Goal: Information Seeking & Learning: Learn about a topic

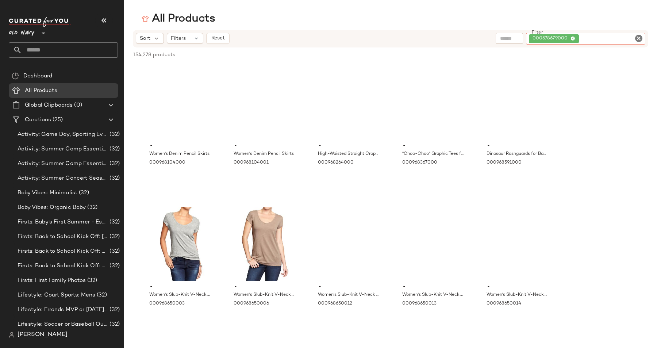
click at [26, 33] on span "Old Navy" at bounding box center [22, 31] width 26 height 13
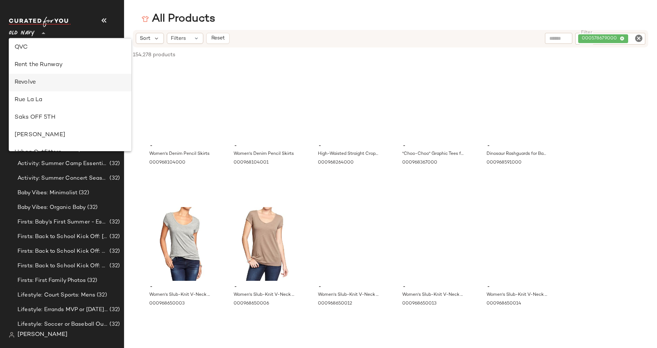
scroll to position [336, 0]
click at [32, 79] on div "Revolve" at bounding box center [70, 81] width 111 height 9
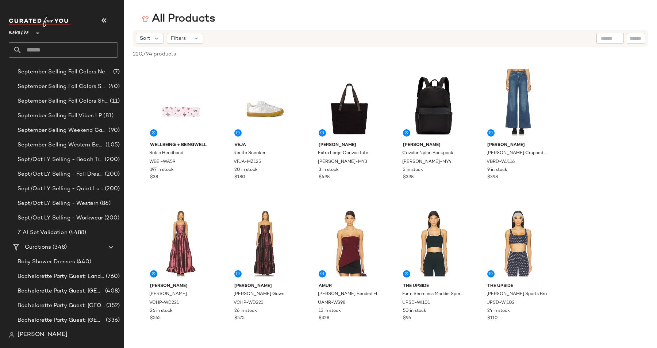
scroll to position [514, 0]
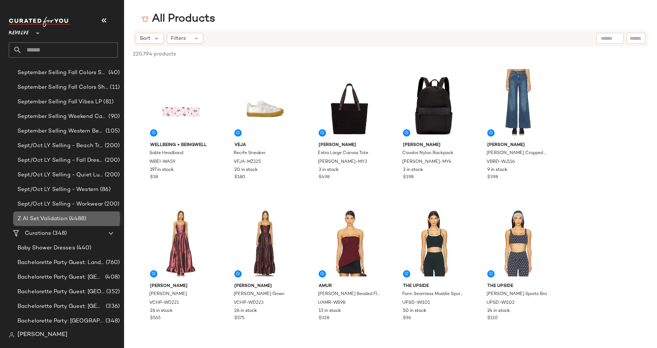
click at [43, 217] on span "Z AI Set Validation" at bounding box center [43, 219] width 50 height 8
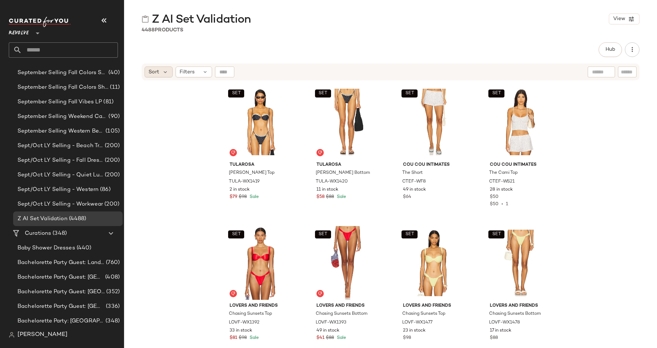
click at [157, 76] on div "Sort" at bounding box center [158, 71] width 28 height 11
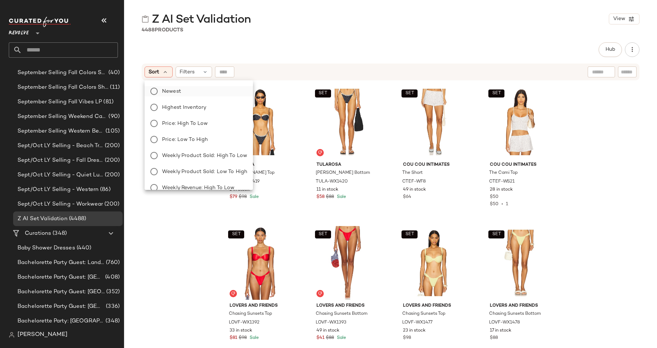
click at [165, 86] on label "Newest" at bounding box center [203, 91] width 88 height 10
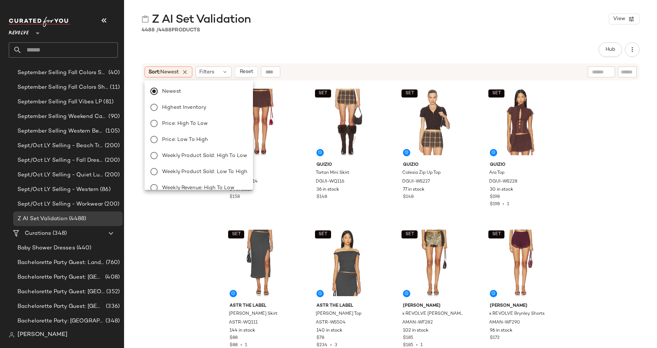
click at [151, 240] on div "SET [PERSON_NAME] Skirt DGUI-WQ114 34 in stock $158 SET GUIZIO Tartan Mini Skir…" at bounding box center [390, 223] width 533 height 285
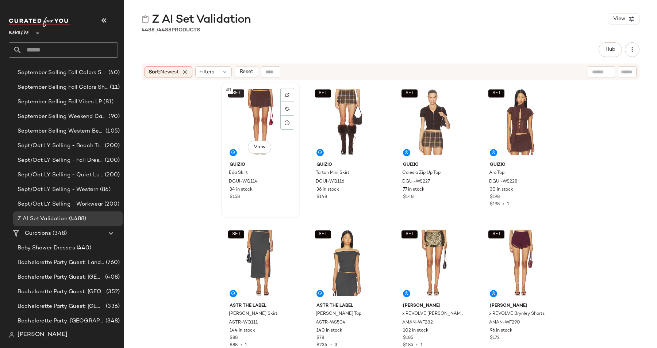
click at [235, 92] on span "SET" at bounding box center [235, 93] width 9 height 5
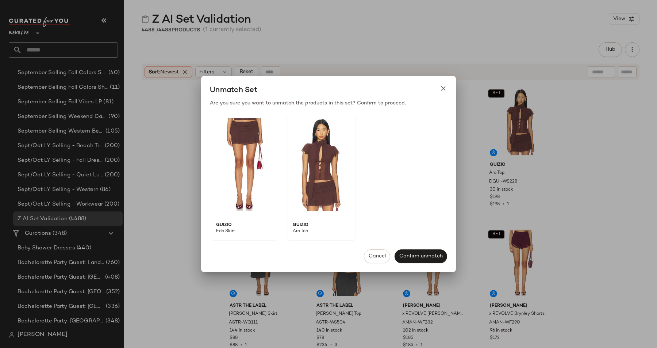
click at [183, 165] on div at bounding box center [328, 174] width 657 height 348
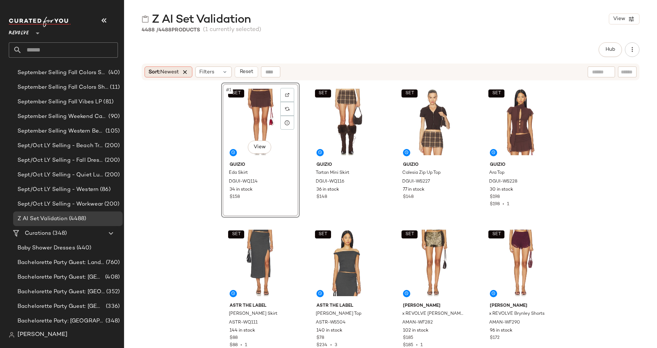
click at [187, 73] on icon at bounding box center [185, 72] width 7 height 7
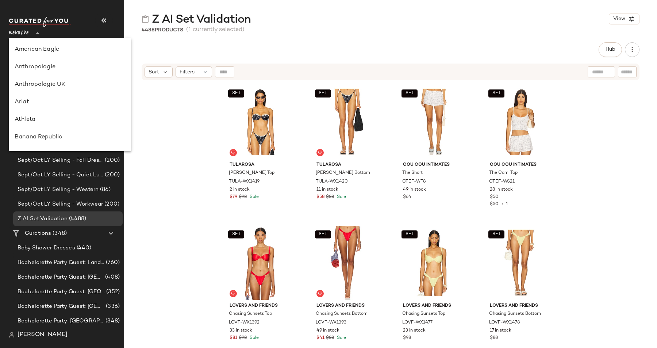
click at [31, 29] on div "Revolve **" at bounding box center [20, 29] width 23 height 18
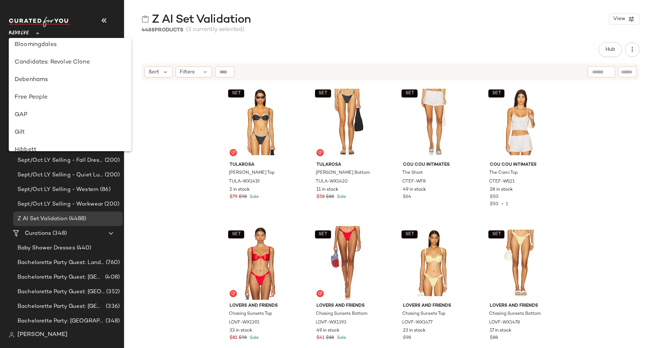
scroll to position [88, 0]
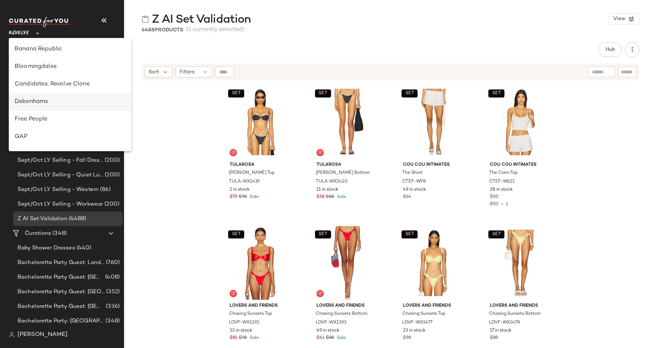
click at [35, 100] on div "Debenhams" at bounding box center [70, 101] width 111 height 9
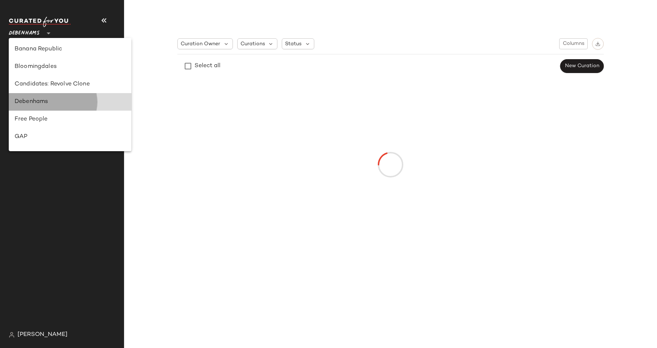
scroll to position [0, 0]
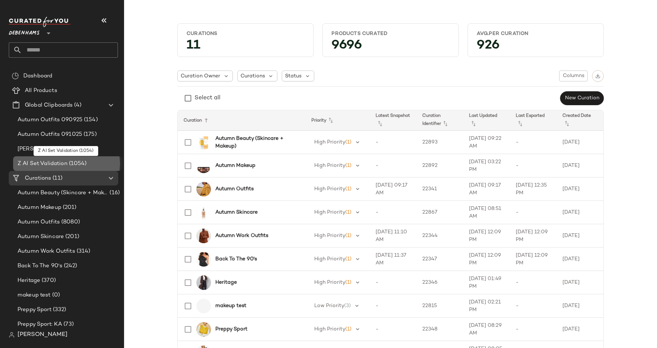
click at [53, 165] on span "Z AI Set Validation" at bounding box center [43, 163] width 50 height 8
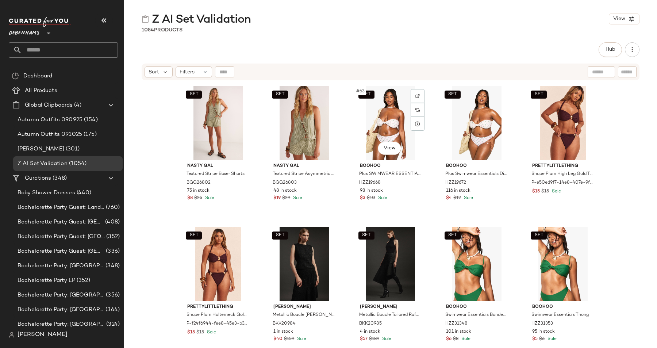
scroll to position [1695, 0]
click at [34, 32] on span "Debenhams" at bounding box center [24, 31] width 31 height 13
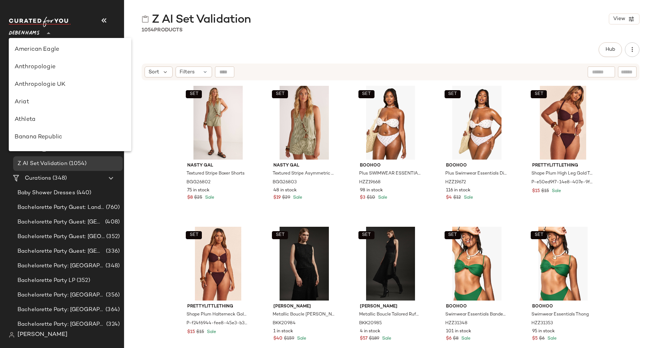
scroll to position [140, 0]
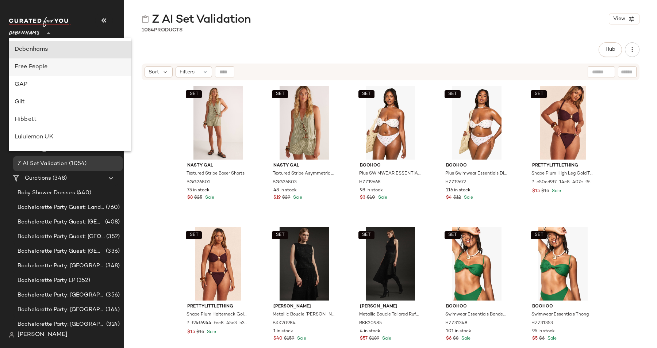
click at [42, 65] on div "Free People" at bounding box center [70, 67] width 111 height 9
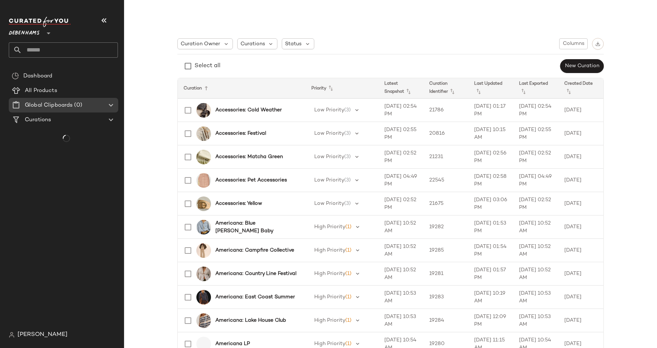
type input "**"
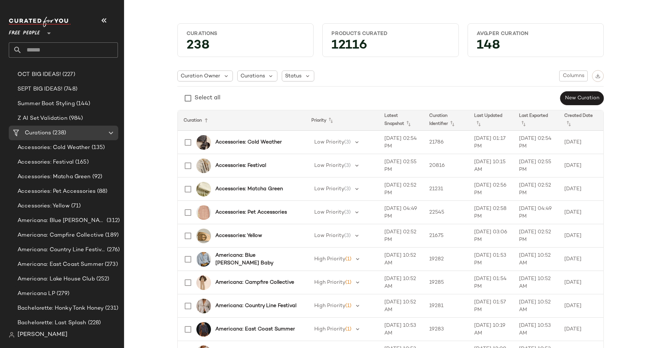
scroll to position [330, 0]
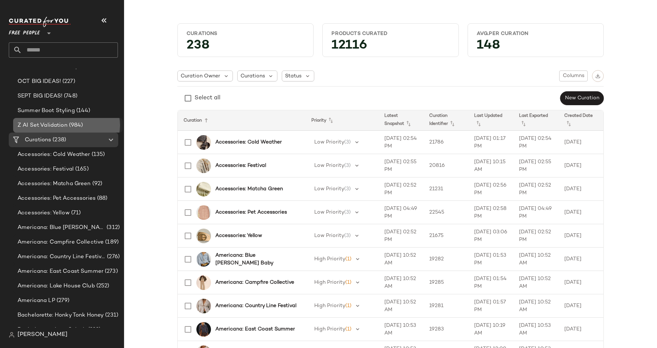
click at [50, 123] on span "Z AI Set Validation" at bounding box center [43, 125] width 50 height 8
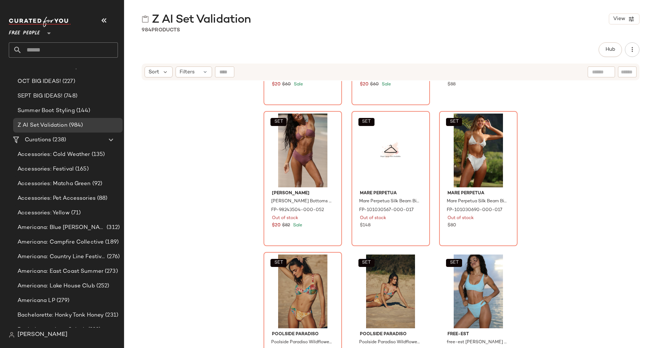
scroll to position [682, 0]
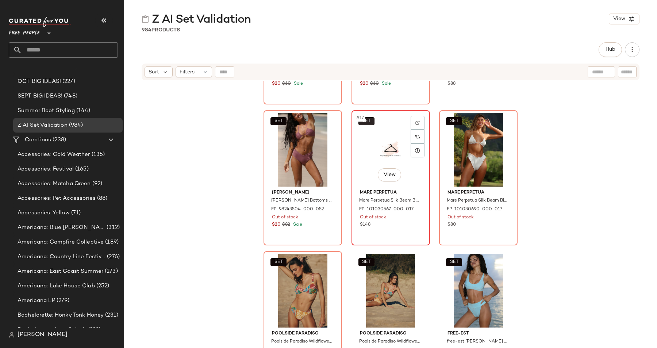
click at [370, 120] on button "SET" at bounding box center [366, 121] width 16 height 8
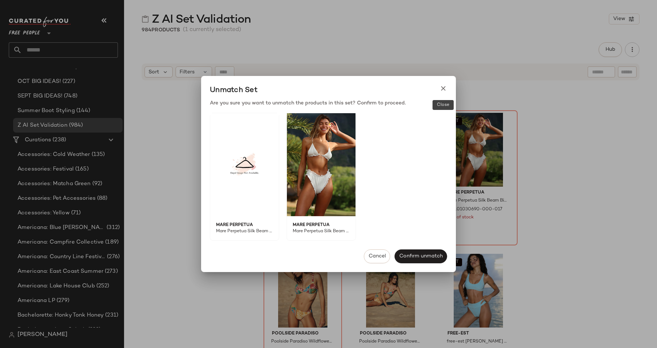
click at [442, 87] on icon at bounding box center [443, 89] width 8 height 8
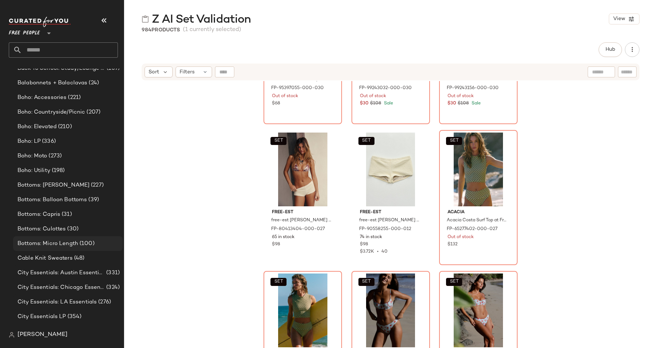
scroll to position [926, 0]
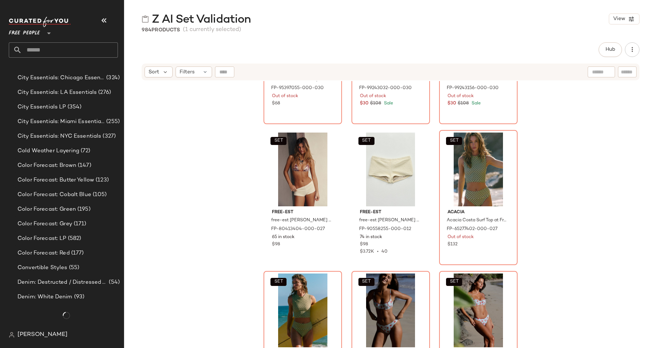
click at [31, 344] on nav "Free People ** Dashboard All Products Global Clipboards (24) 10.6-10.10 AM Newn…" at bounding box center [62, 174] width 124 height 348
click at [36, 333] on span "[PERSON_NAME]" at bounding box center [43, 334] width 50 height 9
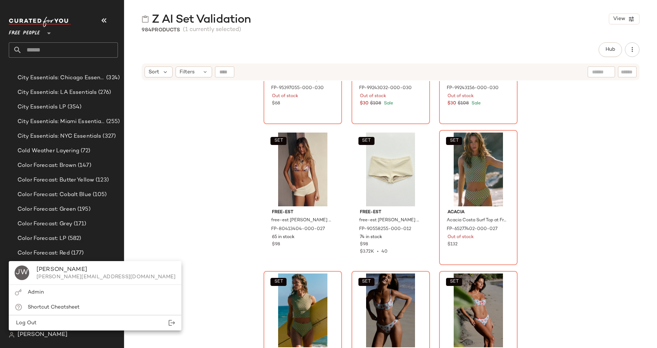
scroll to position [903, 0]
click at [35, 295] on div "Admin" at bounding box center [36, 292] width 16 height 8
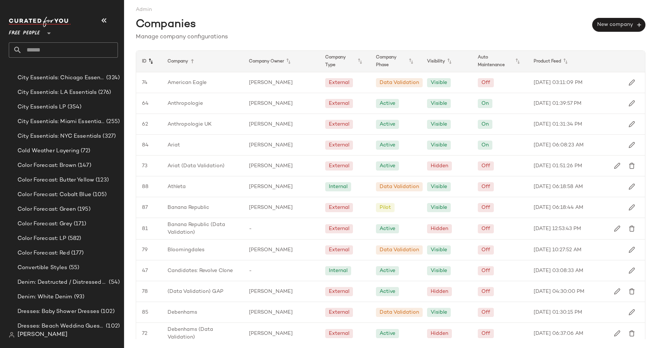
click at [146, 60] on icon at bounding box center [150, 61] width 9 height 9
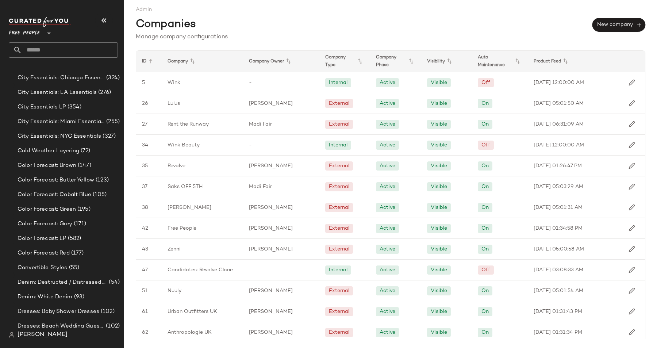
click at [146, 60] on icon at bounding box center [150, 61] width 9 height 9
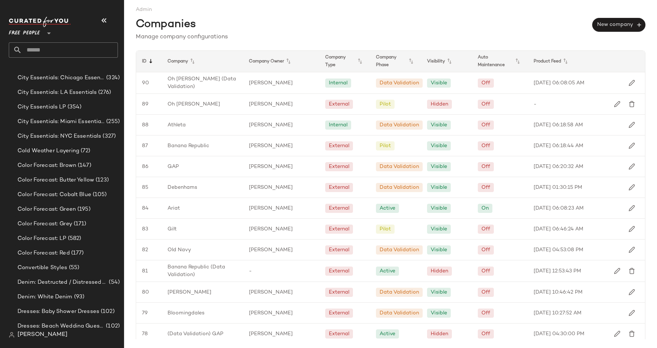
click at [152, 62] on icon at bounding box center [150, 61] width 9 height 9
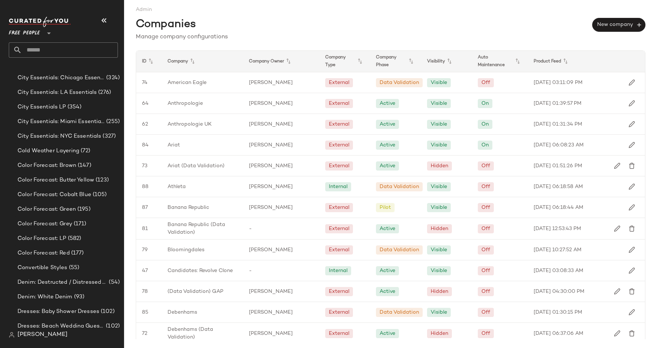
click at [152, 62] on icon at bounding box center [150, 61] width 9 height 9
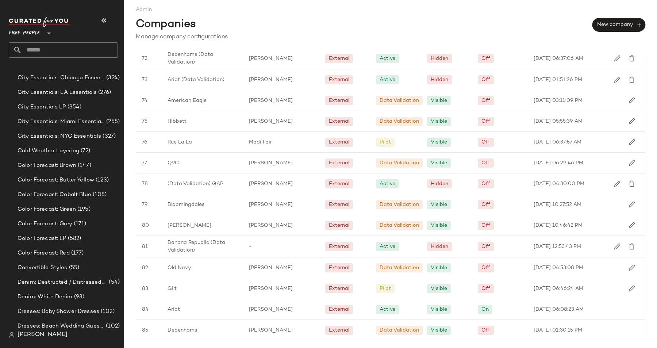
scroll to position [508, 0]
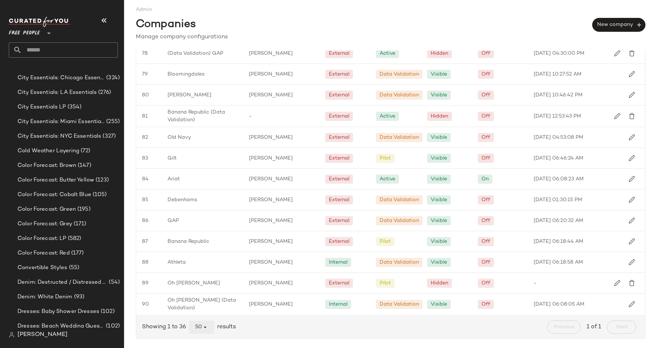
click at [201, 327] on span "50" at bounding box center [201, 327] width 13 height 7
click at [202, 309] on div "All" at bounding box center [202, 308] width 14 height 9
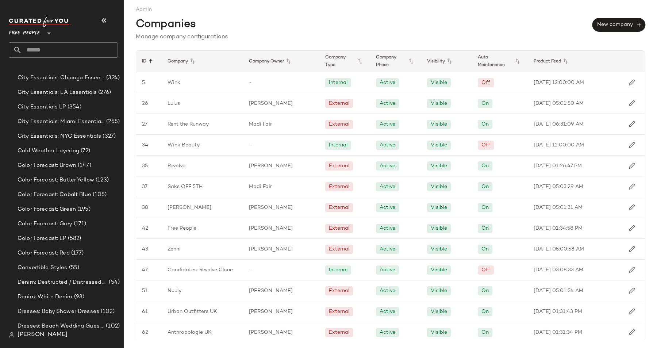
click at [153, 62] on icon at bounding box center [150, 61] width 9 height 9
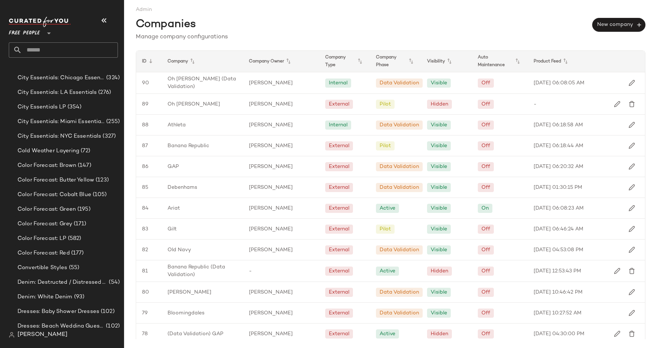
click at [153, 62] on icon at bounding box center [150, 61] width 9 height 9
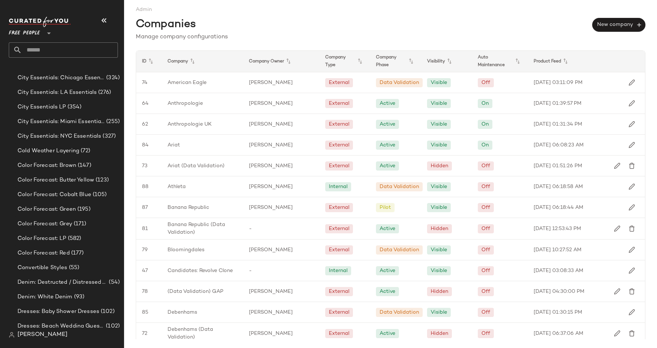
click at [153, 61] on icon at bounding box center [150, 61] width 9 height 9
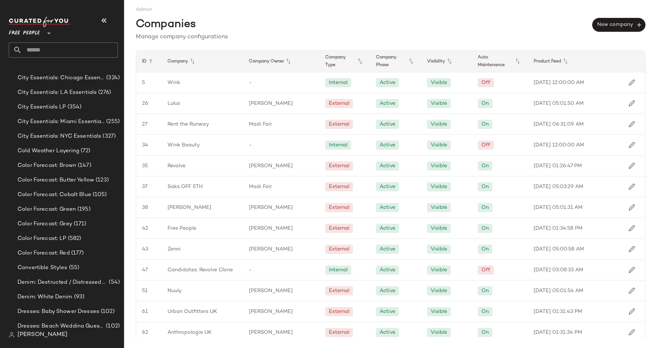
click at [153, 61] on icon at bounding box center [150, 61] width 9 height 9
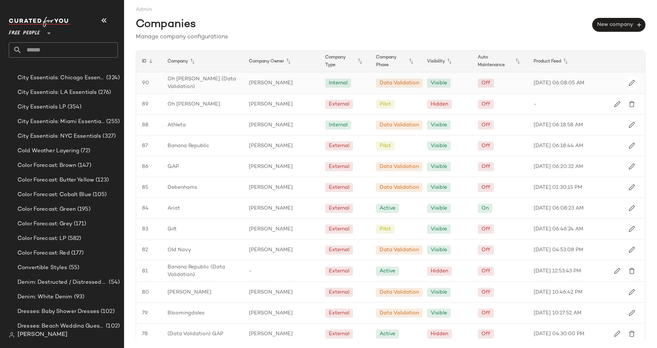
click at [181, 82] on span "Oh [PERSON_NAME] (Data Validation)" at bounding box center [202, 82] width 70 height 15
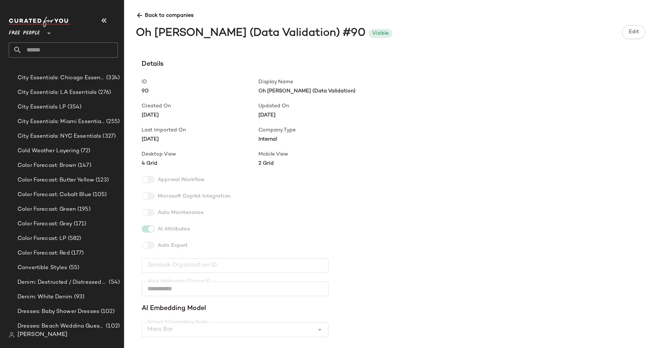
click at [139, 15] on icon at bounding box center [140, 16] width 8 height 8
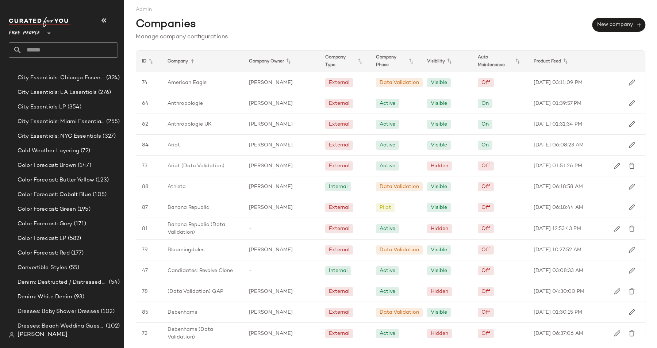
click at [38, 33] on span "Free People" at bounding box center [24, 31] width 31 height 13
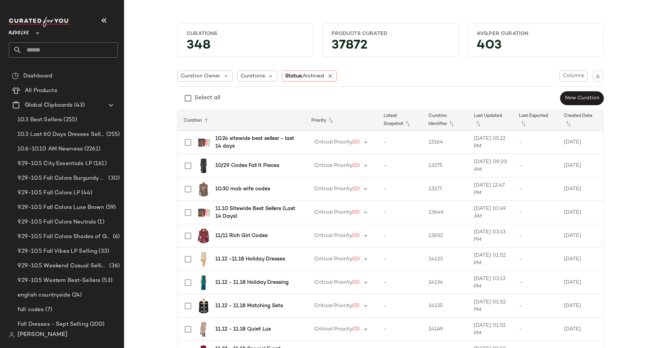
scroll to position [514, 0]
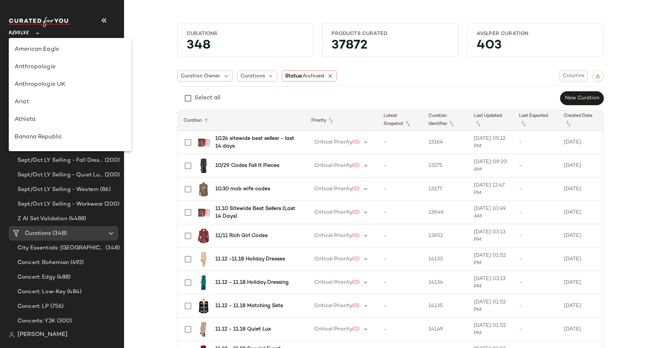
click at [26, 34] on span "Revolve" at bounding box center [19, 31] width 20 height 13
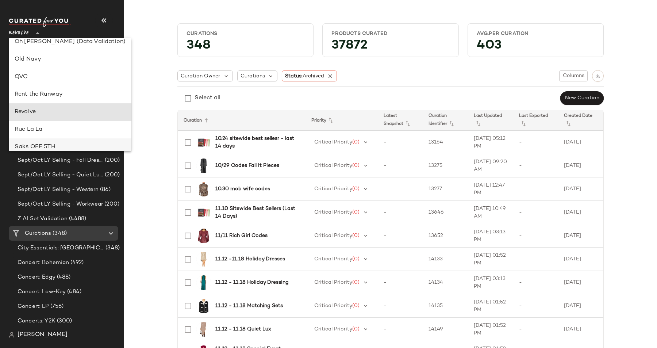
scroll to position [294, 0]
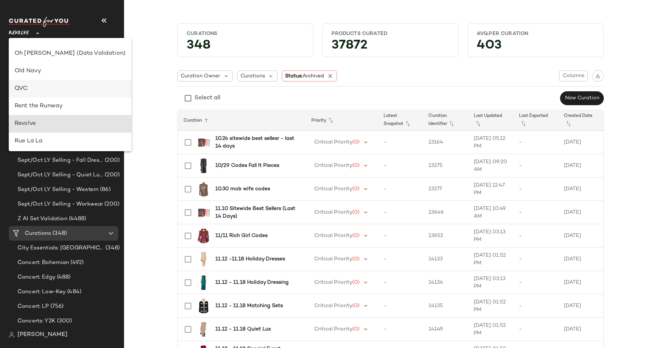
click at [38, 86] on div "QVC" at bounding box center [70, 88] width 111 height 9
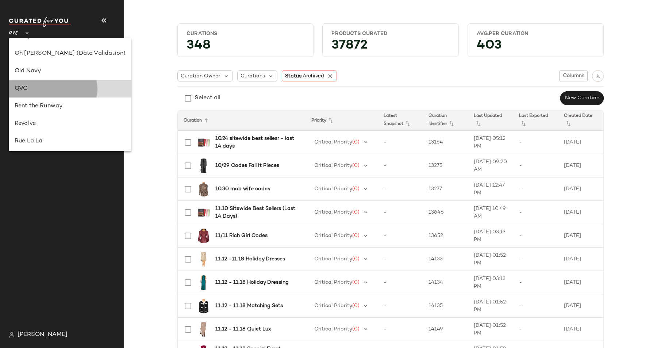
scroll to position [0, 0]
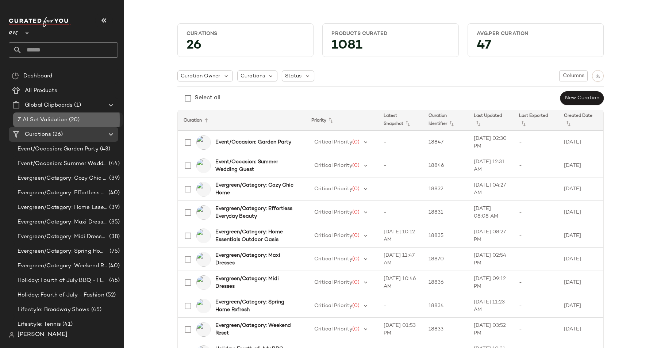
click at [59, 118] on span "Z AI Set Validation" at bounding box center [43, 120] width 50 height 8
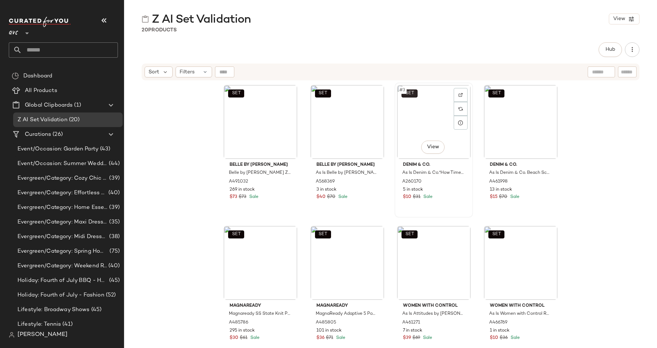
click at [410, 94] on span "SET" at bounding box center [409, 93] width 9 height 5
click at [412, 94] on button "SET" at bounding box center [409, 93] width 16 height 8
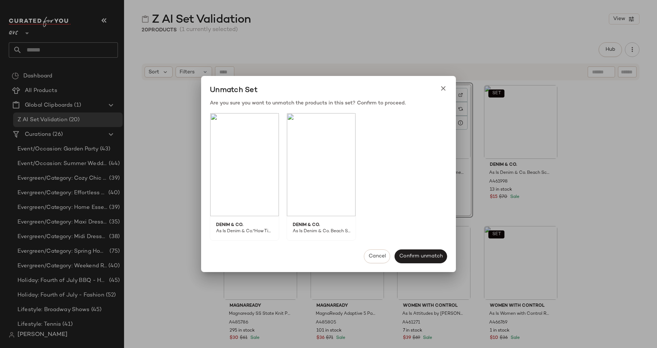
click at [196, 180] on div at bounding box center [328, 174] width 657 height 348
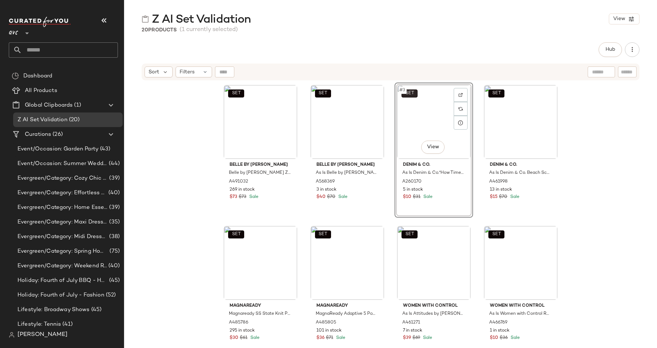
click at [411, 90] on button "SET" at bounding box center [409, 93] width 16 height 8
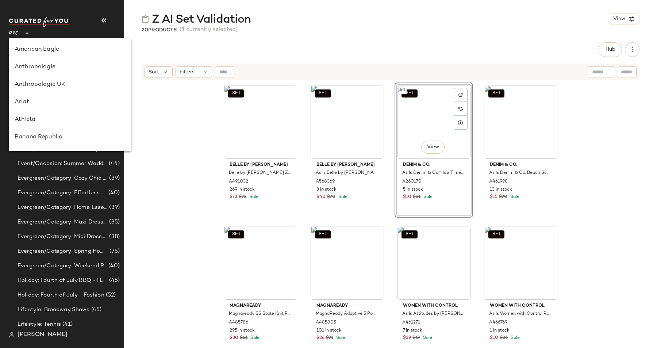
click at [19, 31] on div "QVC **" at bounding box center [15, 29] width 12 height 18
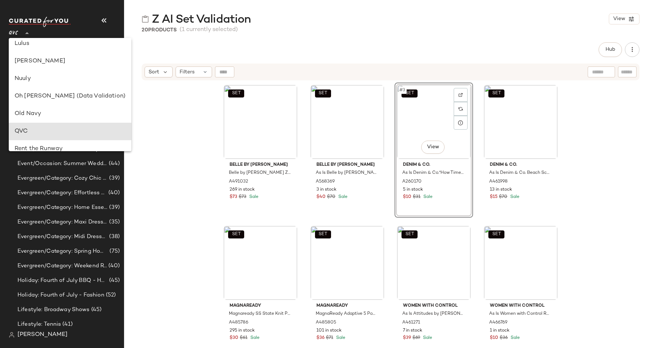
scroll to position [221, 0]
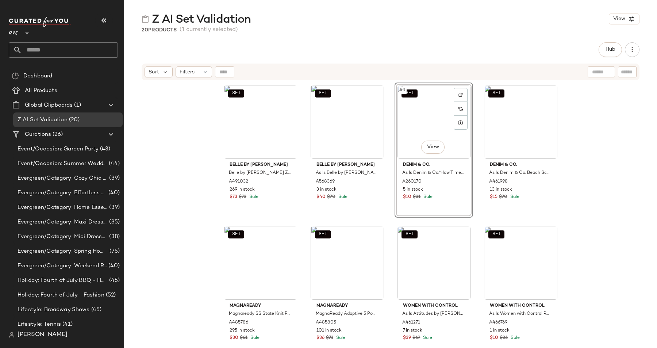
click at [170, 182] on div "SET Belle by [PERSON_NAME] Belle by [PERSON_NAME] Zip-Front Hooded Sweater with…" at bounding box center [390, 223] width 533 height 285
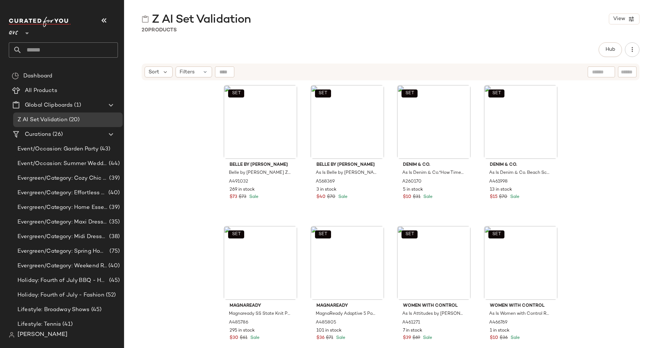
click at [21, 33] on div at bounding box center [26, 29] width 10 height 18
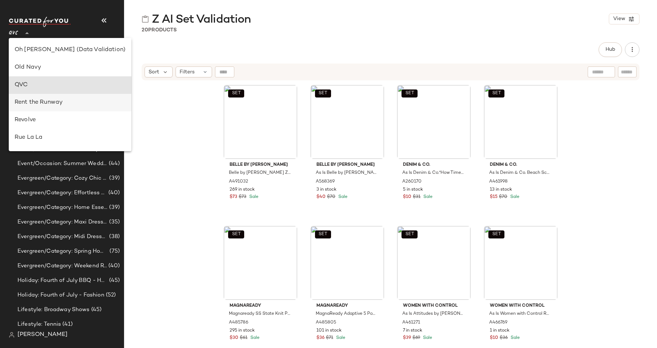
scroll to position [296, 0]
click at [35, 117] on div "Revolve" at bounding box center [70, 121] width 111 height 9
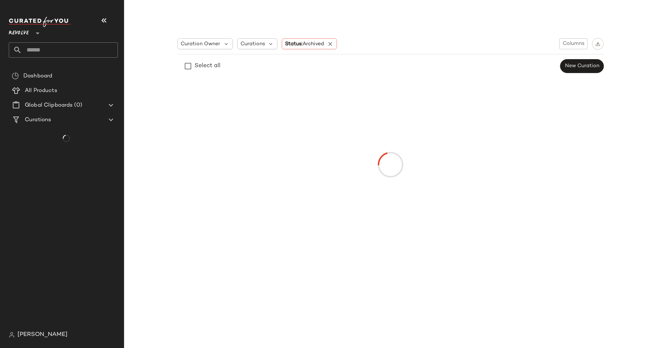
type input "**"
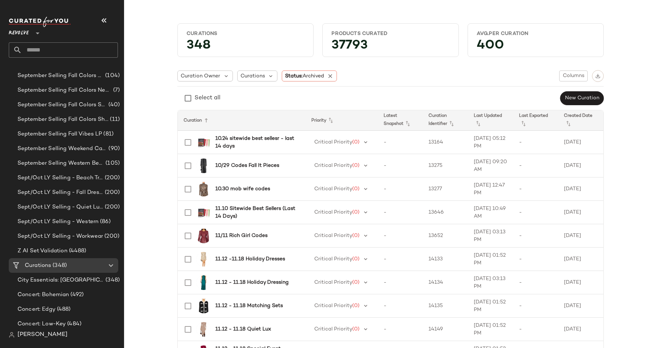
scroll to position [502, 0]
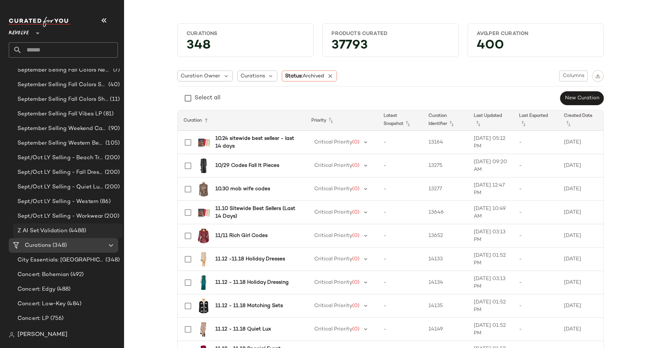
click at [60, 229] on span "Z AI Set Validation" at bounding box center [43, 231] width 50 height 8
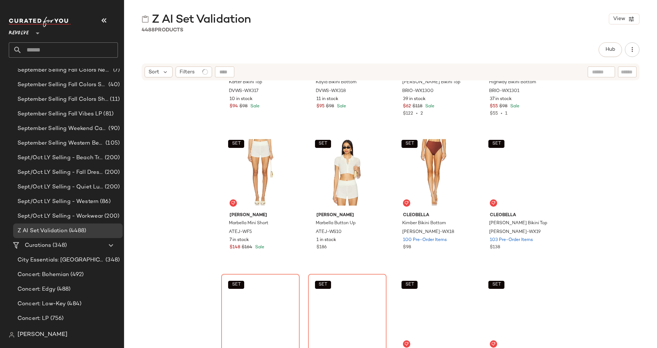
scroll to position [665, 0]
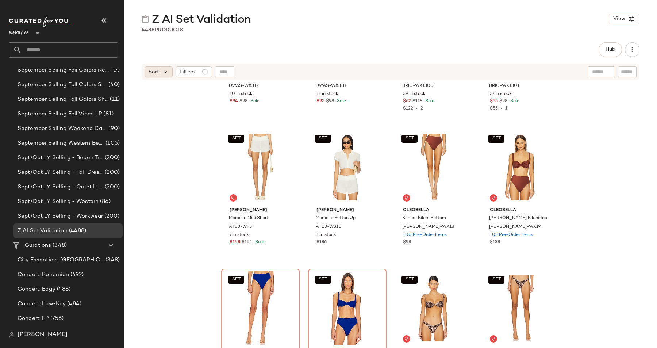
click at [163, 70] on icon at bounding box center [165, 72] width 7 height 7
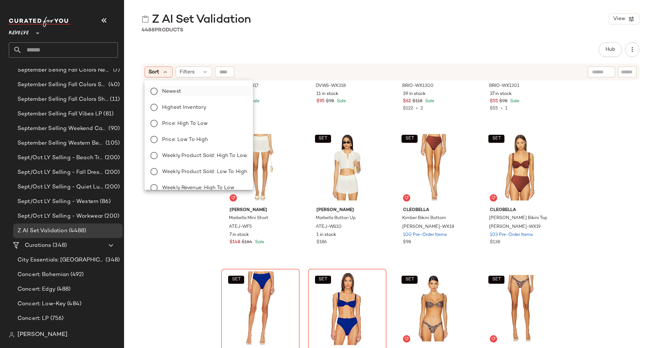
click at [170, 94] on span "Newest" at bounding box center [171, 92] width 19 height 8
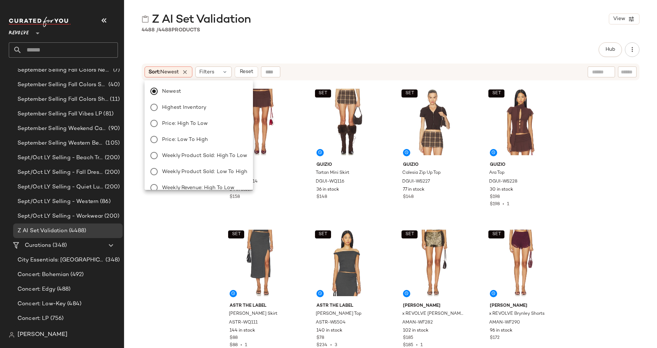
click at [167, 248] on div "SET [PERSON_NAME] Skirt DGUI-WQ114 34 in stock $158 SET GUIZIO Tartan Mini Skir…" at bounding box center [390, 223] width 533 height 285
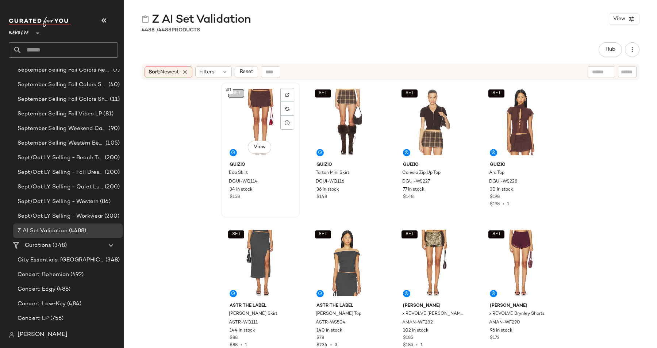
click at [241, 96] on button "SET" at bounding box center [236, 93] width 16 height 8
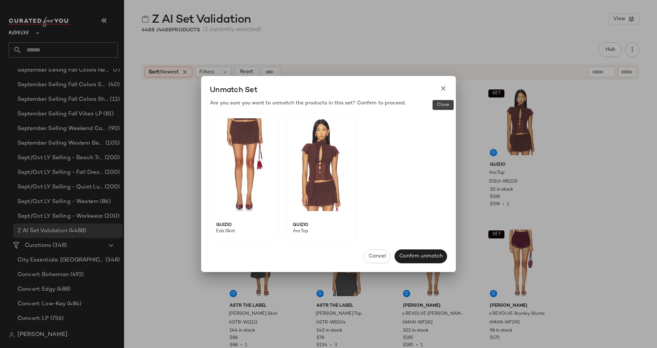
click at [446, 90] on icon at bounding box center [443, 89] width 8 height 8
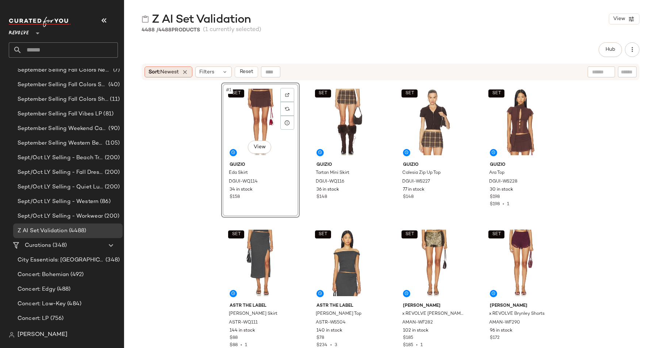
click at [190, 72] on div "Sort: Newest" at bounding box center [168, 71] width 48 height 11
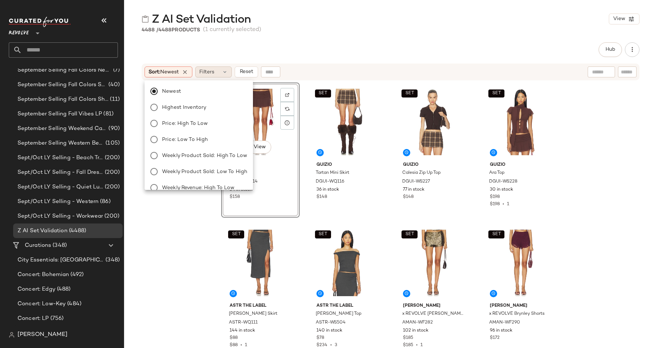
click at [214, 72] on span "Filters" at bounding box center [206, 72] width 15 height 8
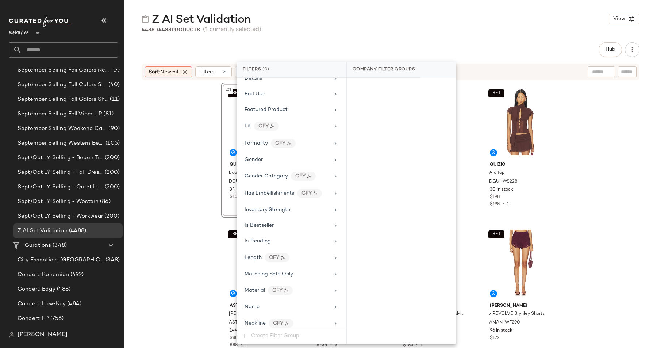
scroll to position [294, 0]
click at [271, 275] on span "Matching Sets Only" at bounding box center [268, 272] width 49 height 5
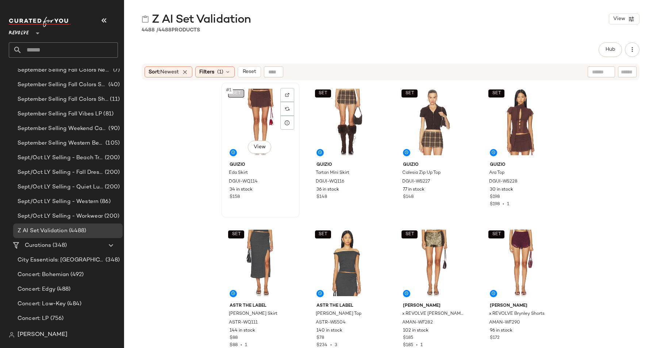
click at [240, 91] on button "SET" at bounding box center [236, 93] width 16 height 8
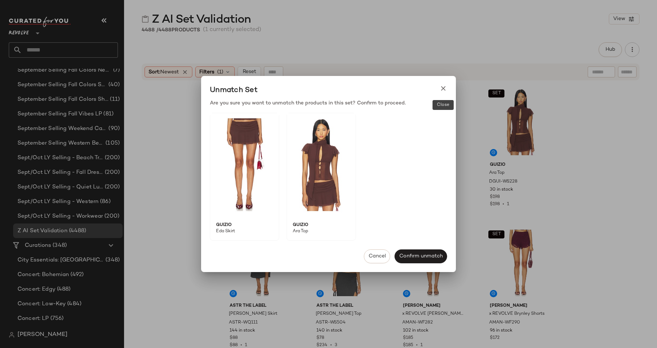
click at [444, 86] on icon at bounding box center [443, 89] width 8 height 8
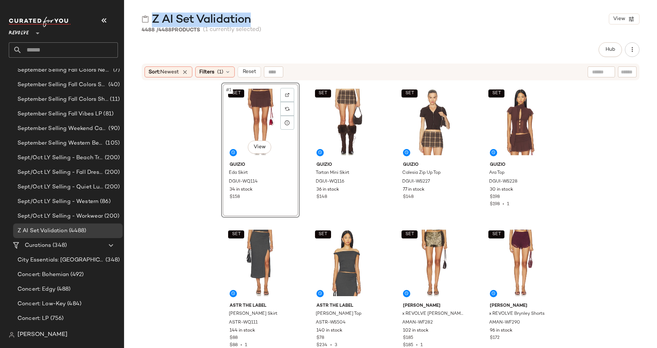
drag, startPoint x: 152, startPoint y: 18, endPoint x: 264, endPoint y: 19, distance: 111.6
click at [264, 19] on div "Z AI Set Validation View" at bounding box center [390, 19] width 533 height 15
copy span "Z AI Set Validation"
click at [180, 186] on div "SET #1 View [PERSON_NAME] Skirt DGUI-WQ114 34 in stock $158 SET GUIZIO Tartan M…" at bounding box center [390, 223] width 533 height 285
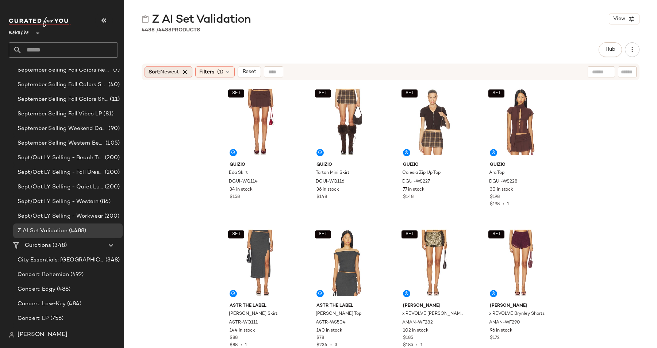
click at [186, 73] on icon at bounding box center [185, 72] width 7 height 7
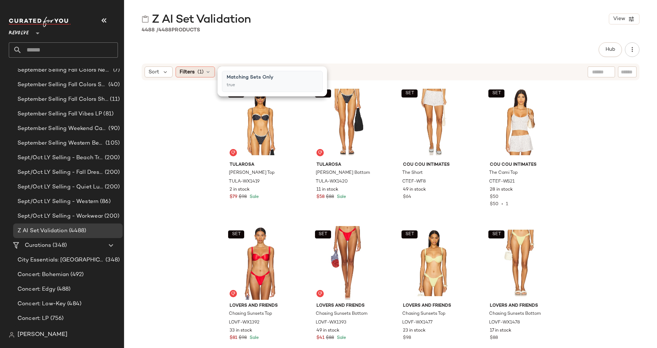
click at [206, 73] on icon at bounding box center [208, 72] width 6 height 6
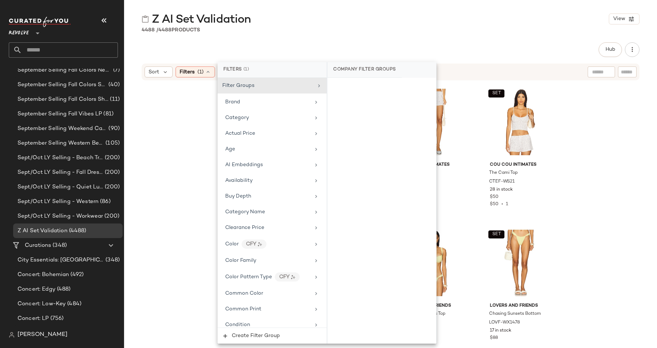
click at [283, 50] on div "Hub Send for Review External Review Internal Review Cancel Send for Review Revi…" at bounding box center [391, 49] width 498 height 15
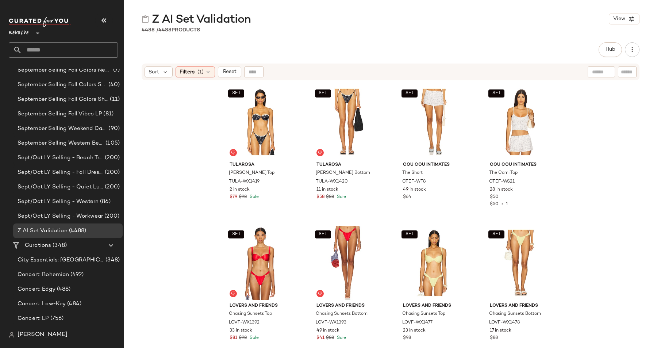
click at [182, 183] on div "SET Tularosa [PERSON_NAME] Top TULA-WX1419 2 in stock $79 $98 Sale SET Tularosa…" at bounding box center [390, 223] width 533 height 285
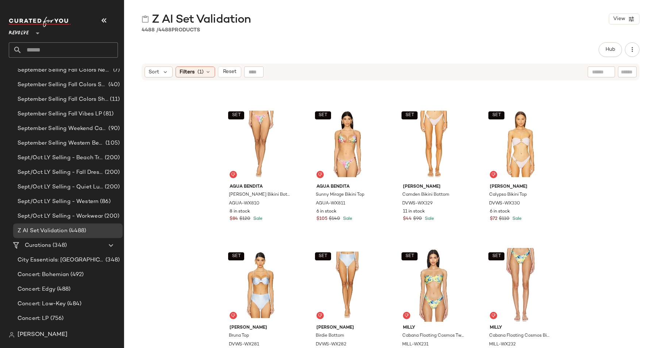
scroll to position [11098, 0]
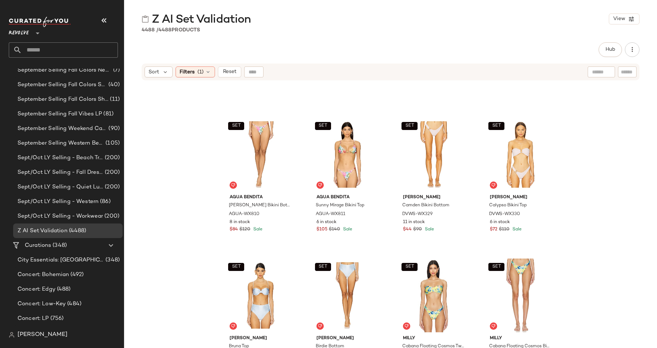
click at [162, 31] on span "4488" at bounding box center [164, 29] width 13 height 5
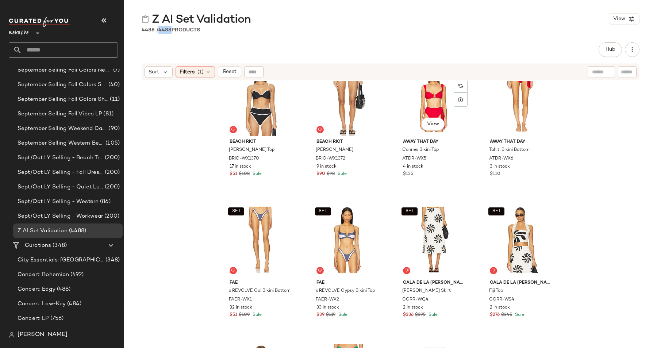
scroll to position [94938, 0]
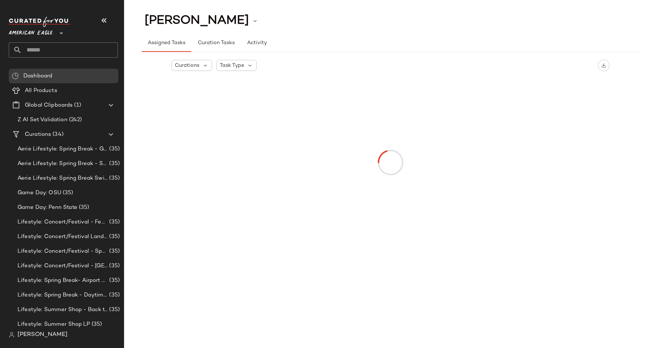
click at [36, 35] on span "American Eagle" at bounding box center [31, 31] width 44 height 13
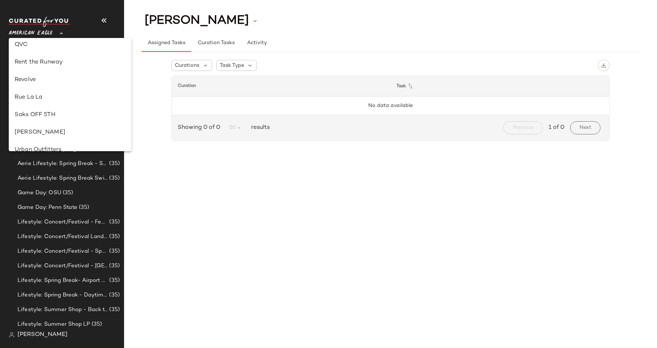
scroll to position [418, 0]
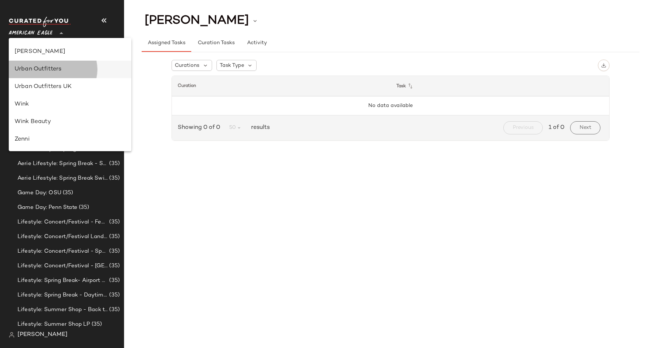
click at [46, 70] on div "Urban Outfitters" at bounding box center [70, 69] width 111 height 9
type input "**"
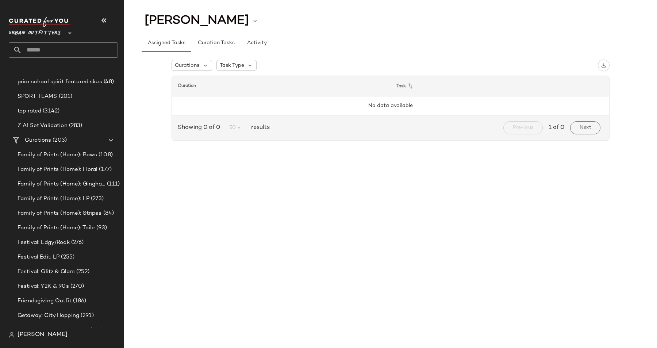
scroll to position [1963, 0]
click at [50, 125] on span "Z AI Set Validation" at bounding box center [43, 126] width 50 height 8
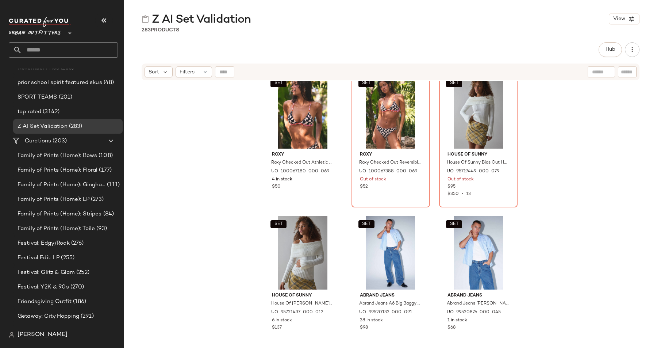
scroll to position [3110, 0]
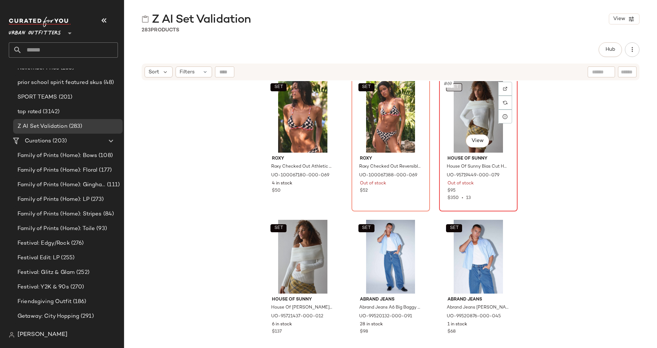
click at [456, 87] on span "SET" at bounding box center [453, 87] width 9 height 5
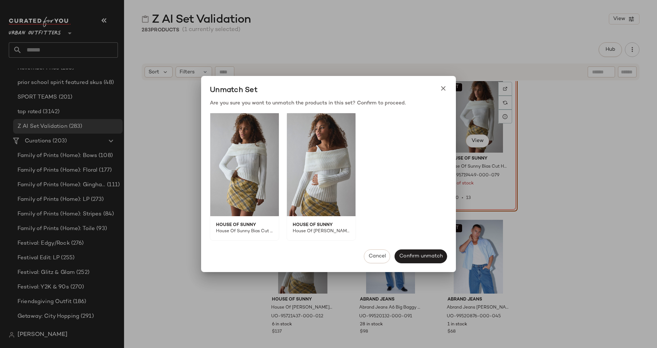
click at [553, 165] on div at bounding box center [328, 174] width 657 height 348
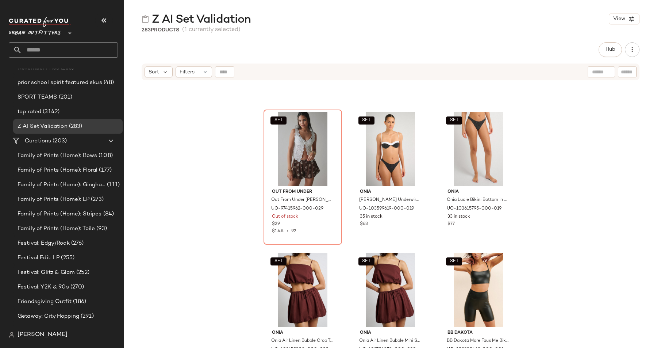
scroll to position [3493, 0]
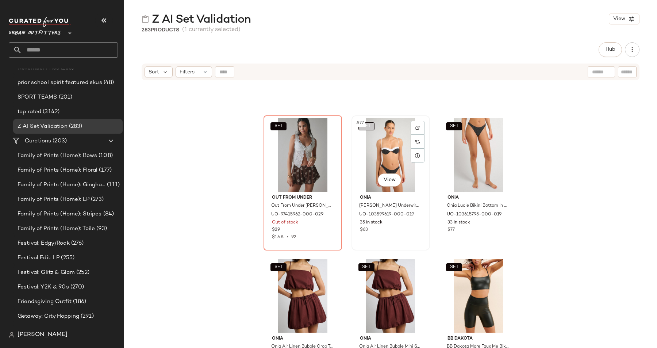
click at [370, 123] on button "SET" at bounding box center [366, 126] width 16 height 8
click at [367, 126] on span "SET" at bounding box center [366, 126] width 9 height 5
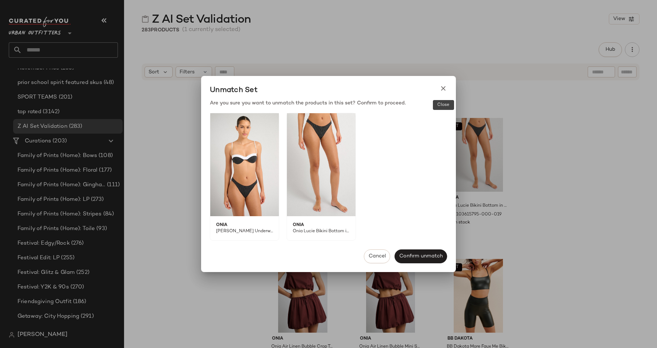
click at [444, 89] on icon at bounding box center [443, 89] width 8 height 8
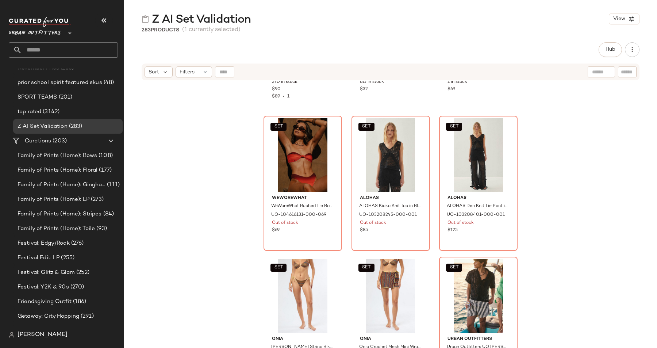
scroll to position [4066, 0]
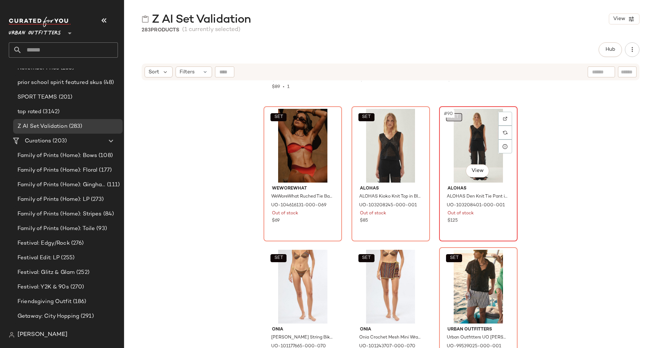
click at [455, 118] on span "SET" at bounding box center [453, 117] width 9 height 5
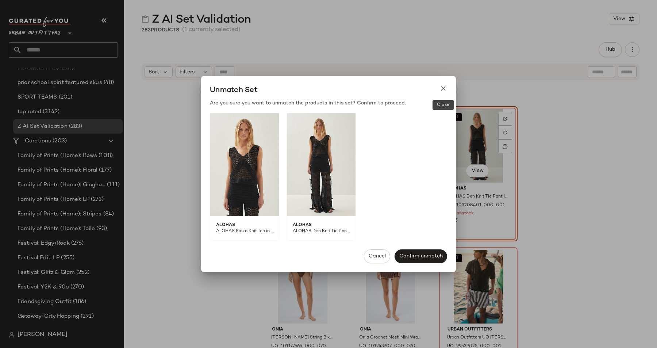
click at [443, 87] on icon at bounding box center [443, 89] width 8 height 8
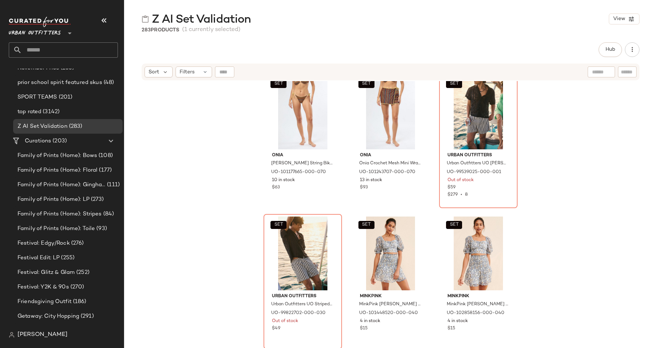
scroll to position [4238, 0]
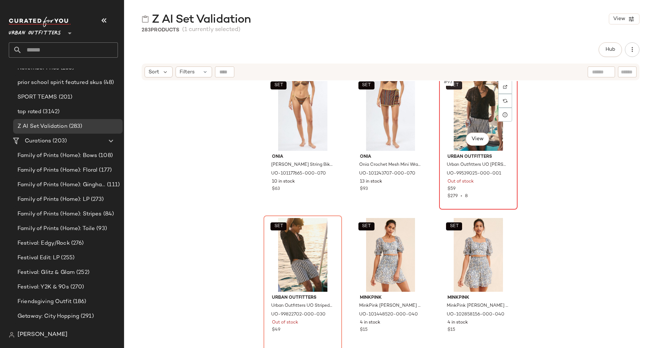
click at [457, 85] on button "SET" at bounding box center [454, 85] width 16 height 8
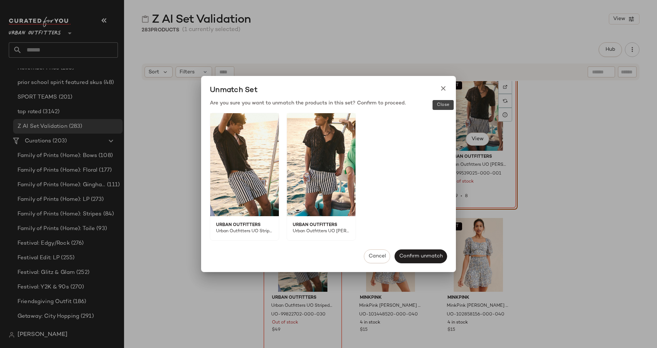
click at [442, 89] on icon at bounding box center [443, 89] width 8 height 8
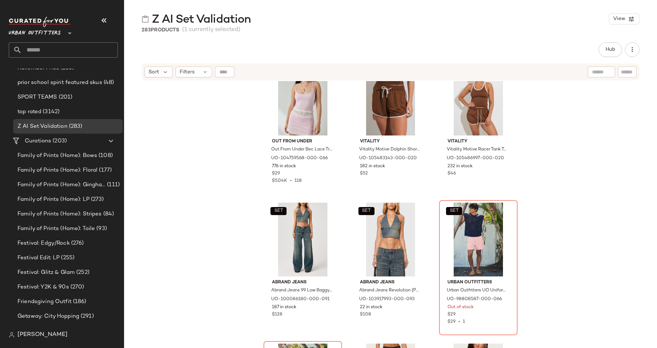
scroll to position [5237, 0]
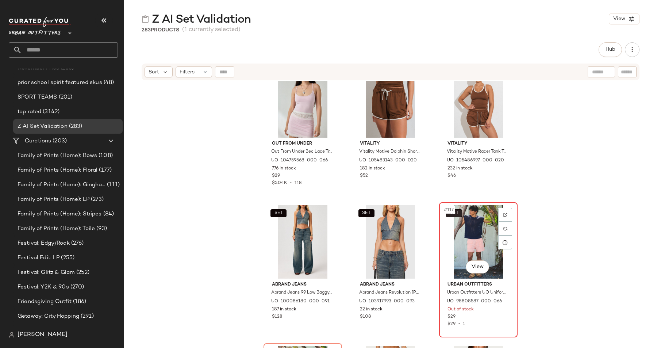
click at [456, 213] on button "SET" at bounding box center [454, 213] width 16 height 8
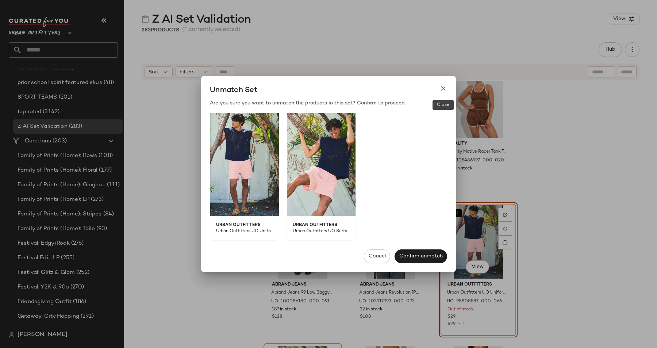
click at [442, 88] on icon at bounding box center [443, 89] width 8 height 8
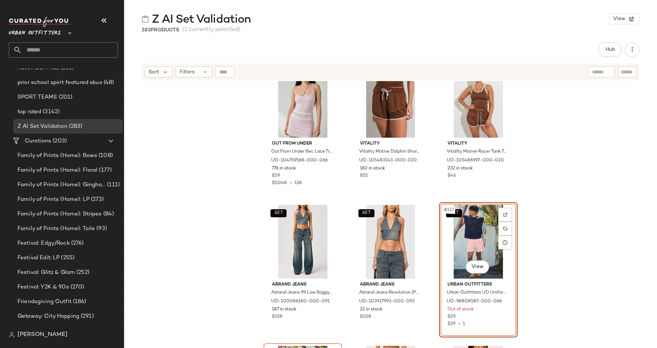
click at [412, 46] on div "Hub Send for Review External Review Internal Review Cancel Send for Review Revi…" at bounding box center [391, 49] width 498 height 15
click at [340, 43] on div "Hub Send for Review External Review Internal Review Cancel Send for Review Revi…" at bounding box center [391, 49] width 498 height 15
click at [196, 159] on div "SET Out From Under Out From Under Bec Lace Trim Cropped Cami in Pink, Women's a…" at bounding box center [390, 223] width 533 height 285
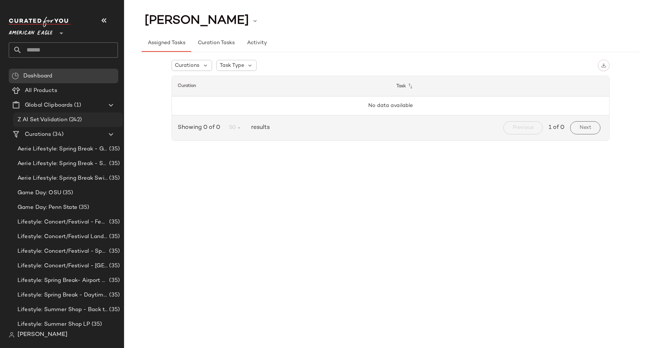
click at [38, 117] on span "Z AI Set Validation" at bounding box center [43, 120] width 50 height 8
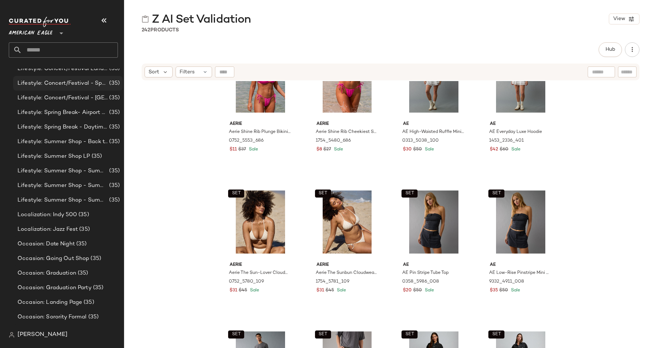
scroll to position [196, 0]
click at [66, 204] on span "Localization: Jazz Fest" at bounding box center [48, 201] width 60 height 8
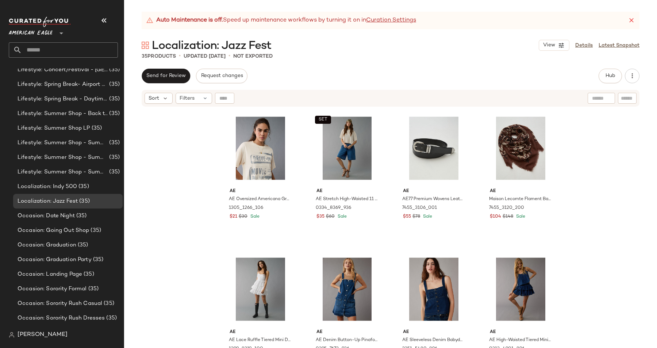
click at [169, 236] on div "AE AE Oversized Americana Graphic T-Shirt 1305_1266_106 $21 $30 Sale SET AE AE …" at bounding box center [390, 236] width 533 height 259
click at [66, 221] on div "Occasion: Date Night (35)" at bounding box center [67, 215] width 109 height 15
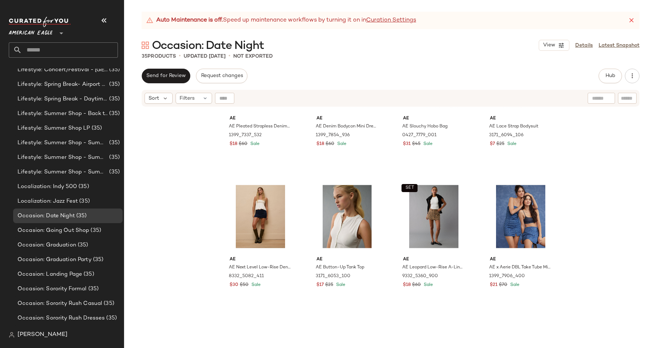
scroll to position [220, 0]
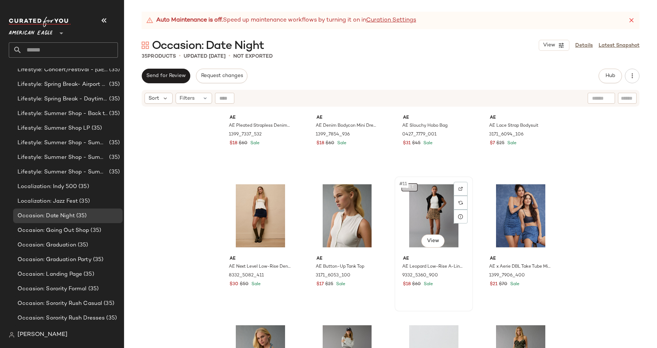
click at [409, 188] on span "SET" at bounding box center [409, 187] width 9 height 5
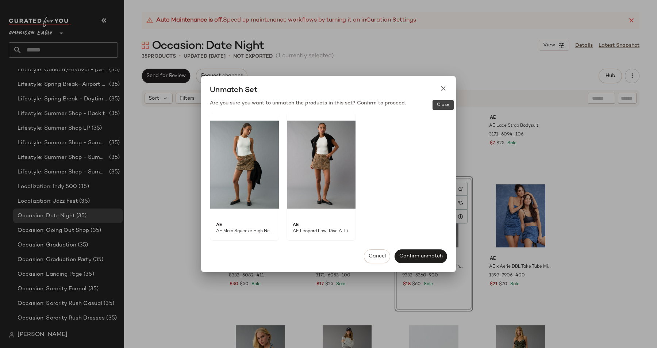
click at [441, 89] on icon at bounding box center [443, 89] width 8 height 8
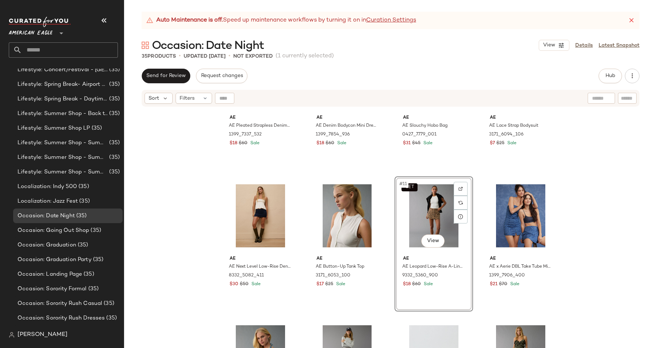
click at [472, 67] on div "Auto Maintenance is off. Speed up maintenance workflows by turning it on in Cur…" at bounding box center [390, 180] width 533 height 336
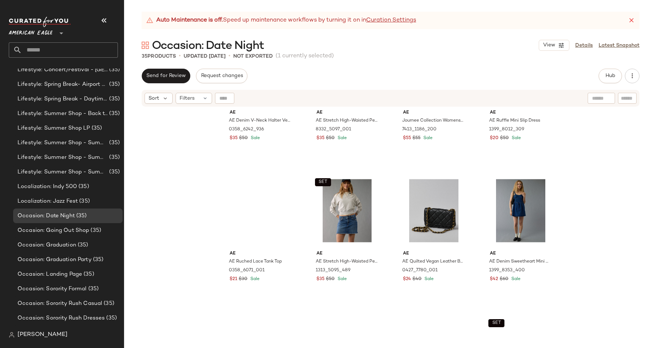
scroll to position [519, 0]
